Goal: Information Seeking & Learning: Find specific fact

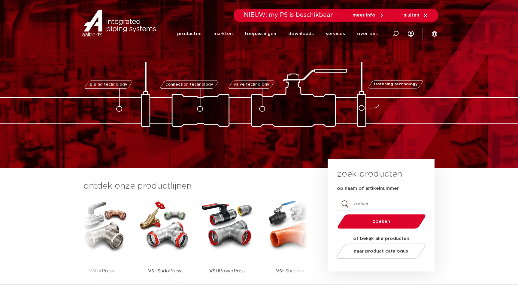
click at [378, 200] on input "op naam of artikelnummer" at bounding box center [381, 204] width 88 height 14
paste input "6652228"
type input "6652228"
click at [335, 214] on button "zoeken" at bounding box center [381, 221] width 93 height 15
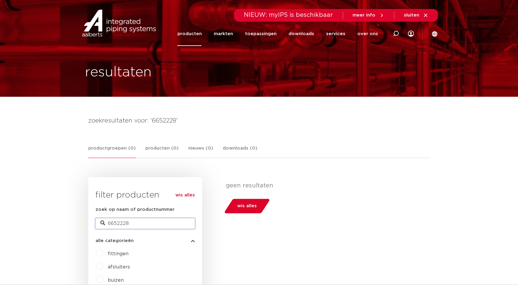
drag, startPoint x: 135, startPoint y: 220, endPoint x: 84, endPoint y: 222, distance: 50.8
type input "6212228"
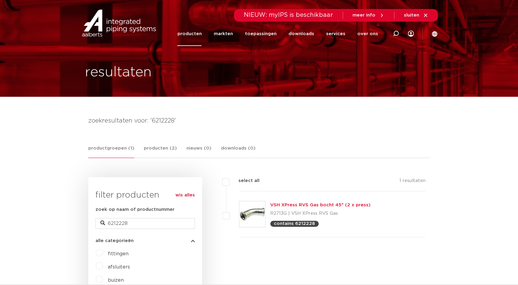
click at [314, 203] on link "VSH XPress RVS Gas bocht 45° (2 x press)" at bounding box center [320, 205] width 100 height 5
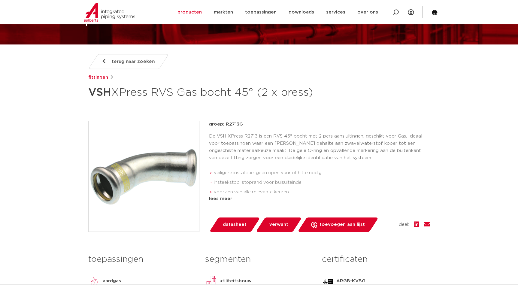
scroll to position [54, 0]
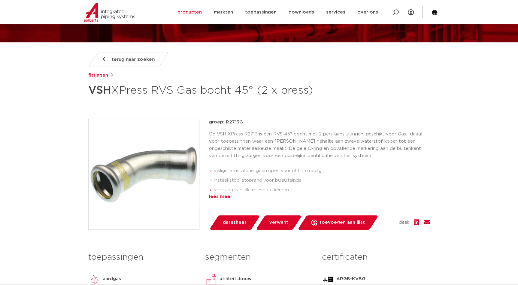
click at [226, 200] on div "lees meer" at bounding box center [319, 196] width 221 height 7
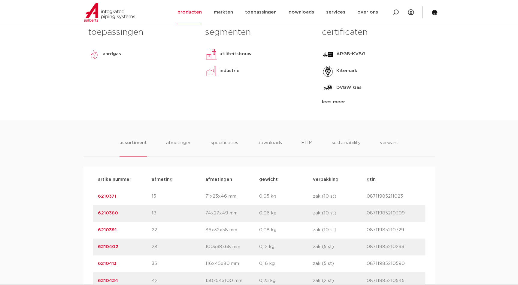
scroll to position [300, 0]
click at [393, 156] on li "verwant" at bounding box center [389, 147] width 19 height 17
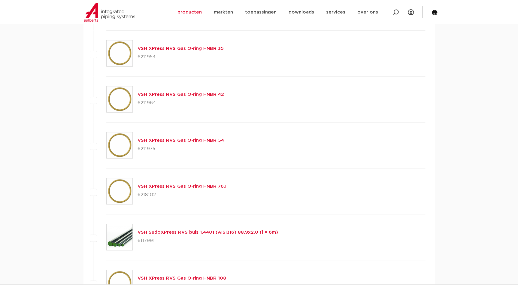
scroll to position [682, 0]
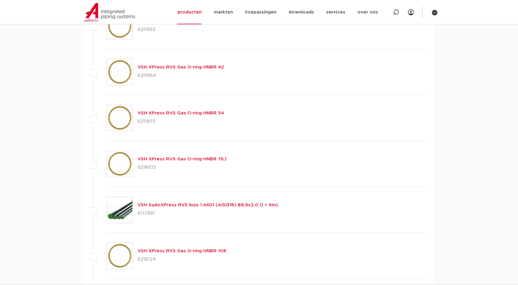
drag, startPoint x: 155, startPoint y: 184, endPoint x: 138, endPoint y: 183, distance: 16.8
click at [138, 172] on p "6218102" at bounding box center [182, 168] width 89 height 10
drag, startPoint x: 138, startPoint y: 183, endPoint x: 143, endPoint y: 182, distance: 5.5
copy p "6218102"
